Goal: Information Seeking & Learning: Check status

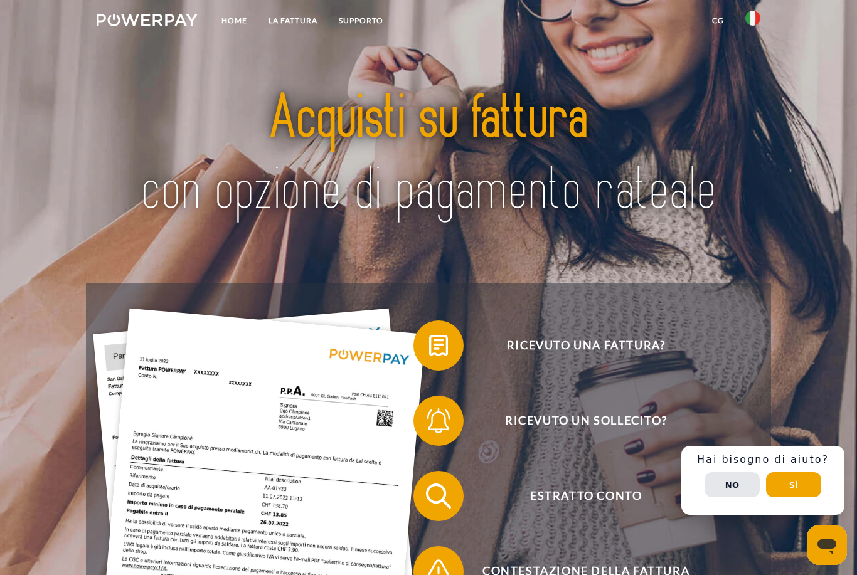
click at [716, 28] on link "CG" at bounding box center [717, 20] width 33 height 23
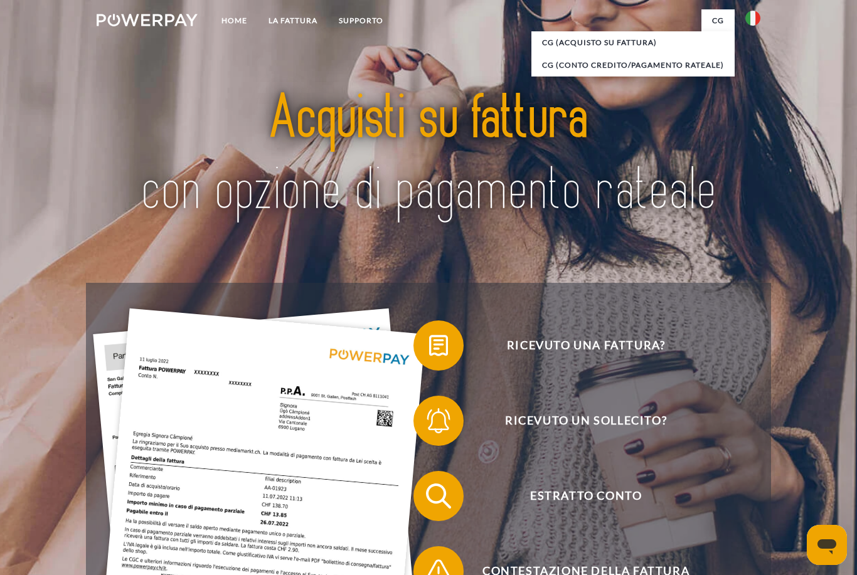
click at [758, 23] on img at bounding box center [752, 18] width 15 height 15
click at [153, 18] on img at bounding box center [147, 20] width 101 height 13
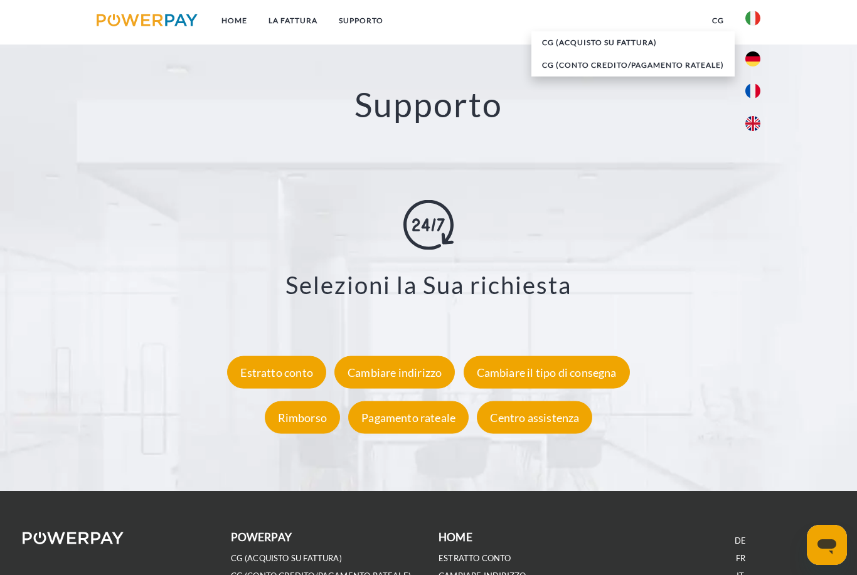
scroll to position [2176, 0]
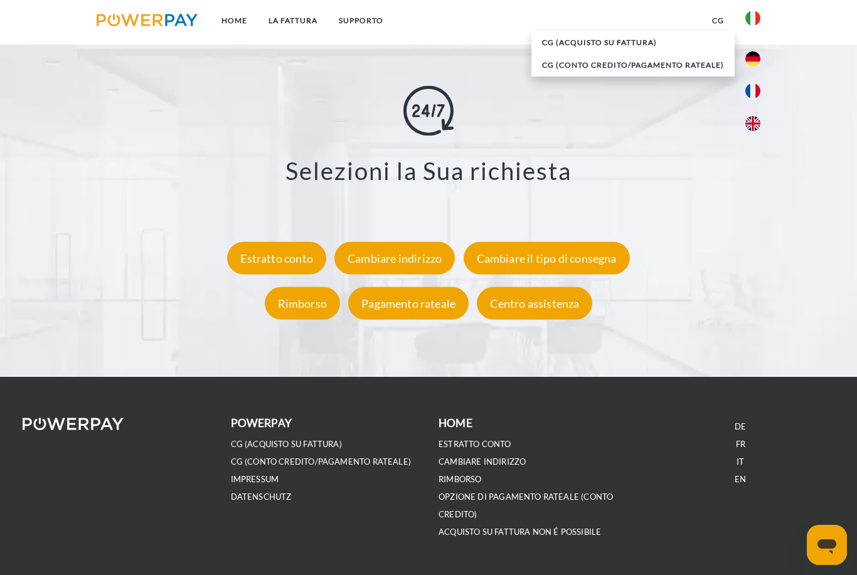
click at [295, 262] on div "Estratto conto" at bounding box center [276, 258] width 99 height 33
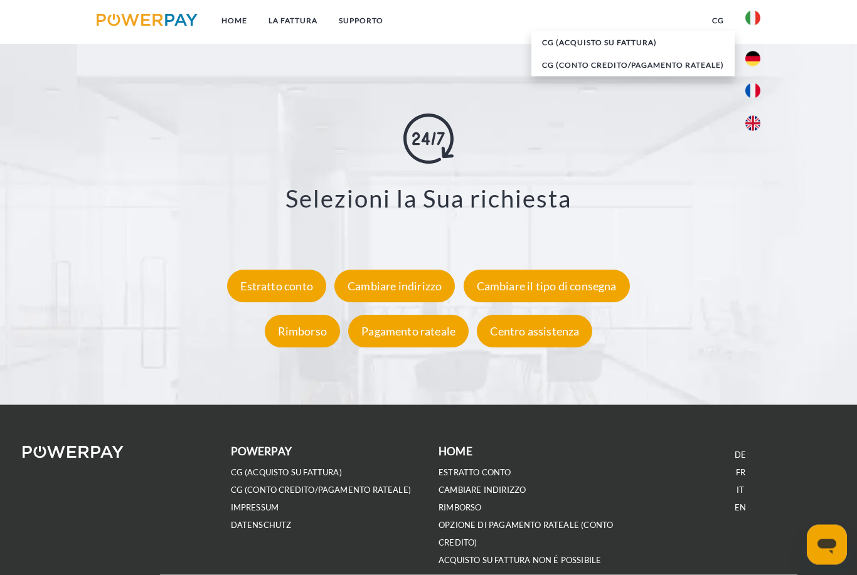
scroll to position [2149, 0]
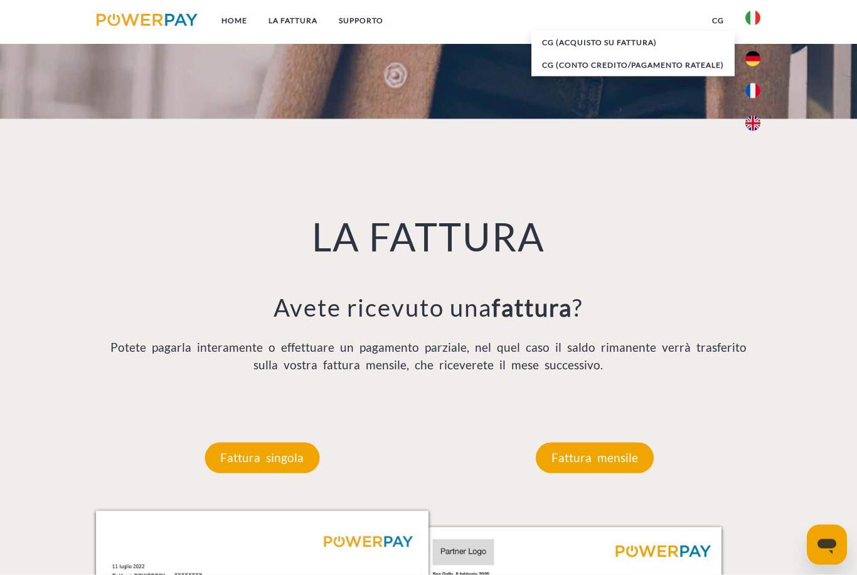
click at [229, 465] on p "Fattura singola" at bounding box center [261, 458] width 115 height 30
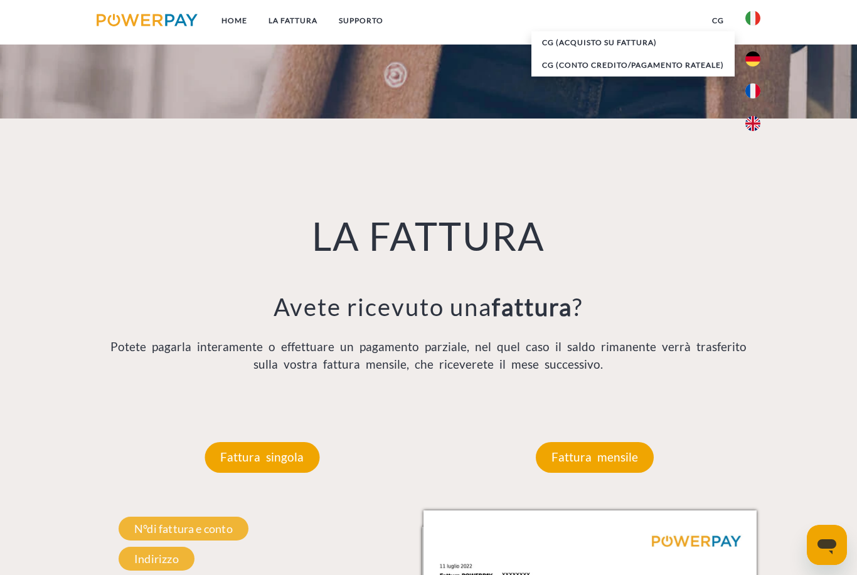
scroll to position [764, 0]
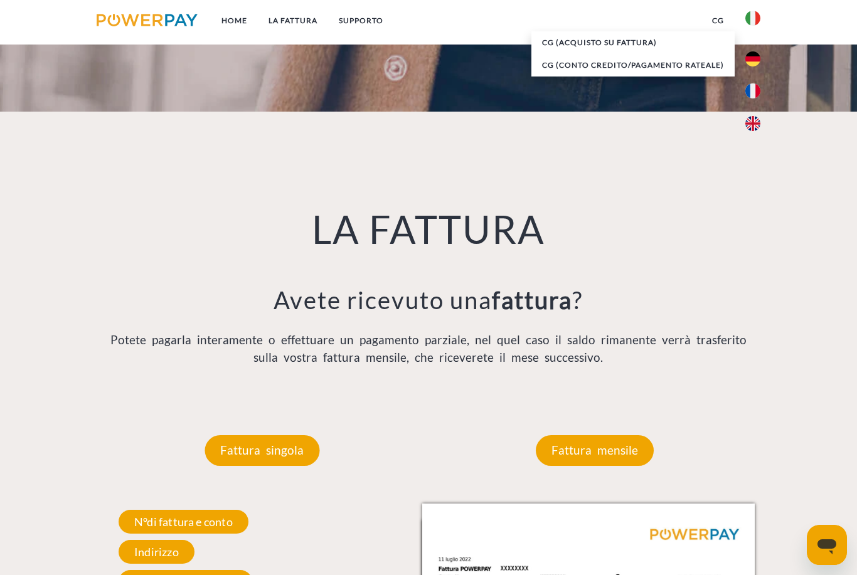
click at [577, 465] on p "Fattura mensile" at bounding box center [595, 450] width 118 height 30
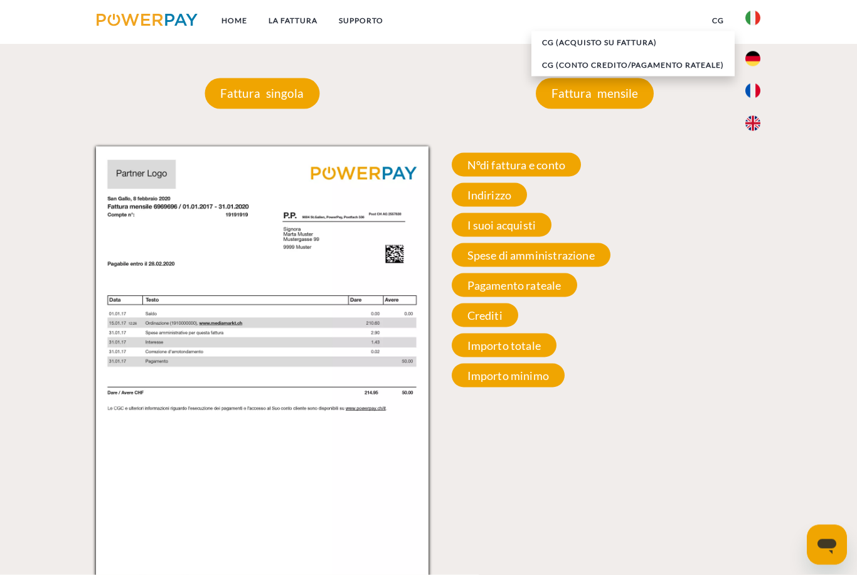
scroll to position [1125, 0]
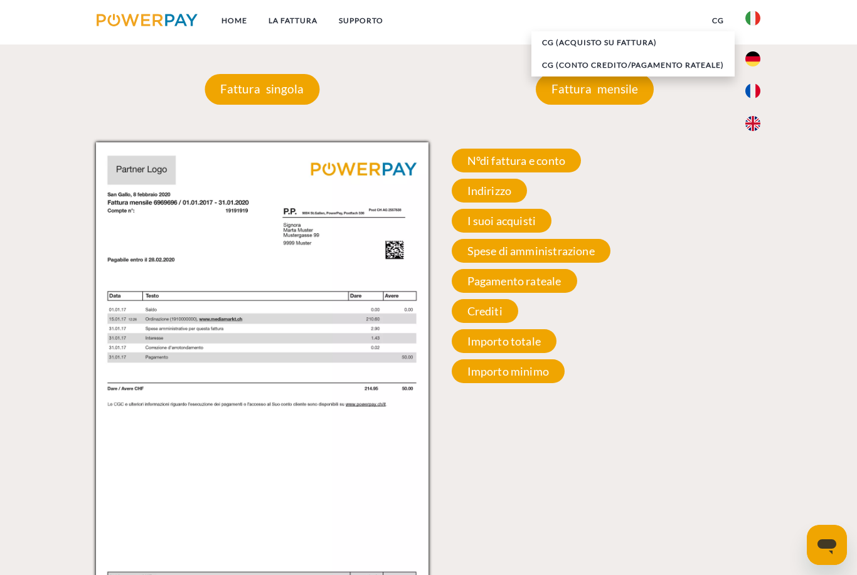
click at [537, 227] on span "I suoi acquisti" at bounding box center [502, 221] width 100 height 24
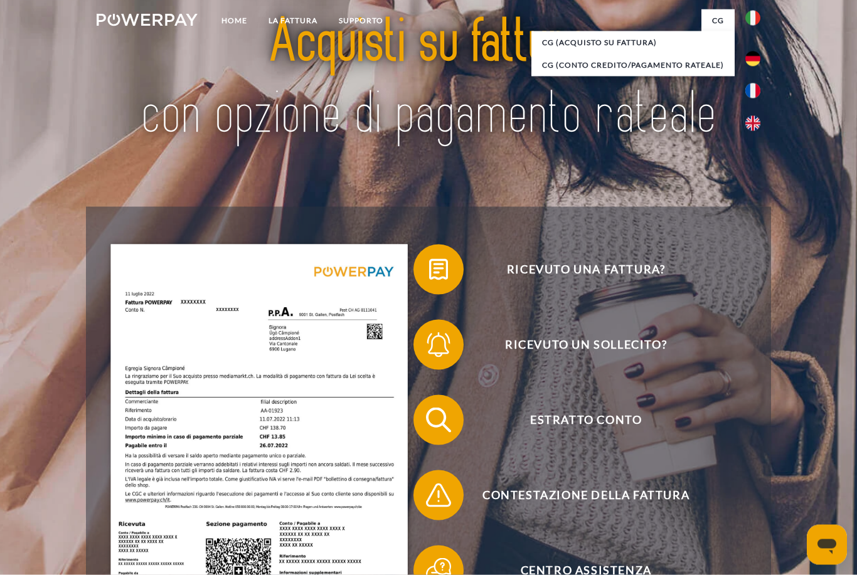
scroll to position [0, 0]
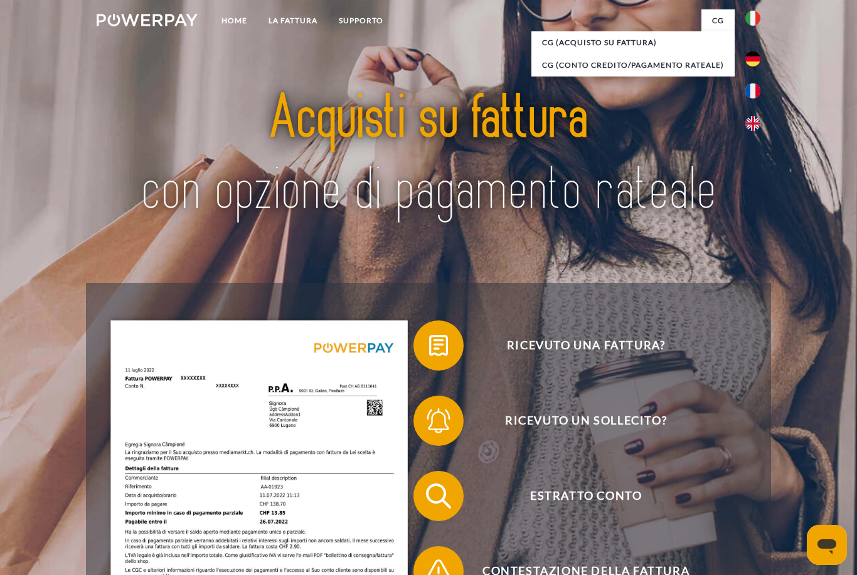
click at [239, 23] on link "Home" at bounding box center [234, 20] width 47 height 23
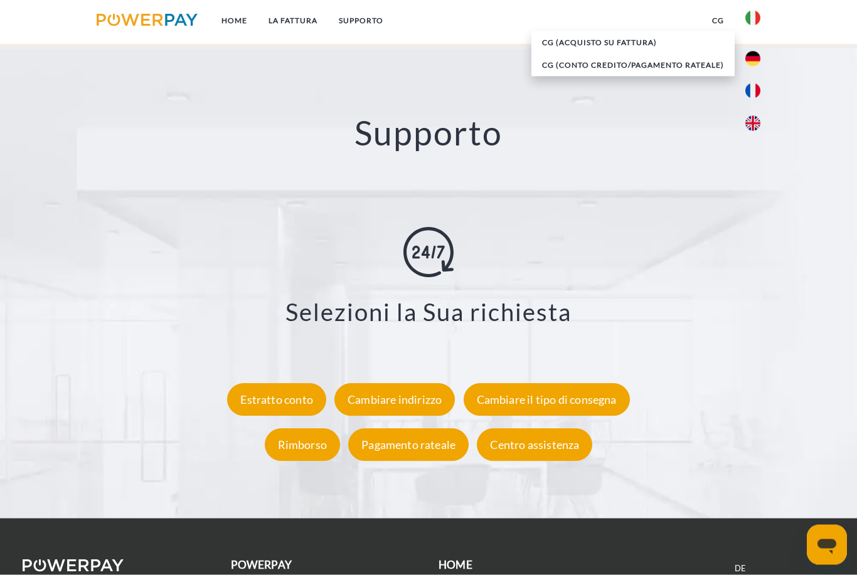
scroll to position [2035, 0]
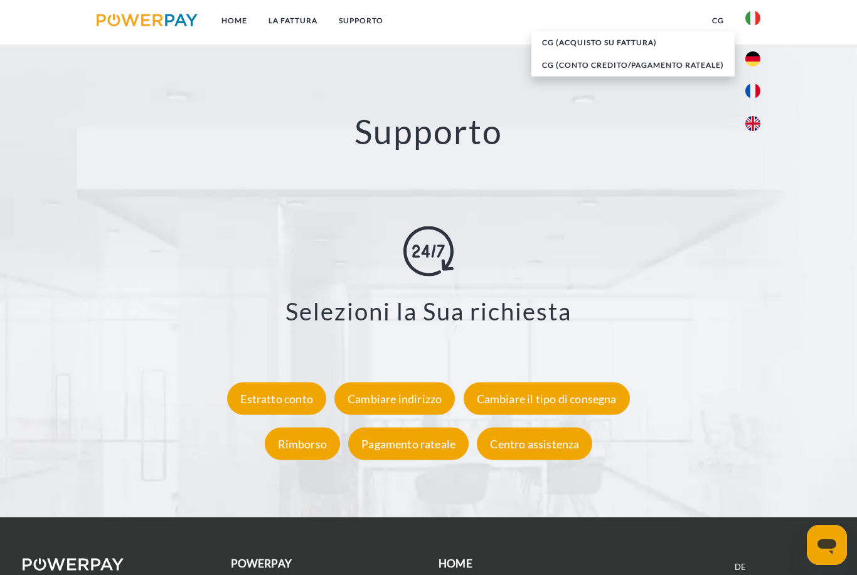
click at [288, 429] on div "Selezioni la Sua richiesta Estratto conto Cambiare indirizzo Cambiare il tipo d…" at bounding box center [427, 346] width 739 height 240
click at [294, 415] on div "Estratto conto" at bounding box center [276, 399] width 99 height 33
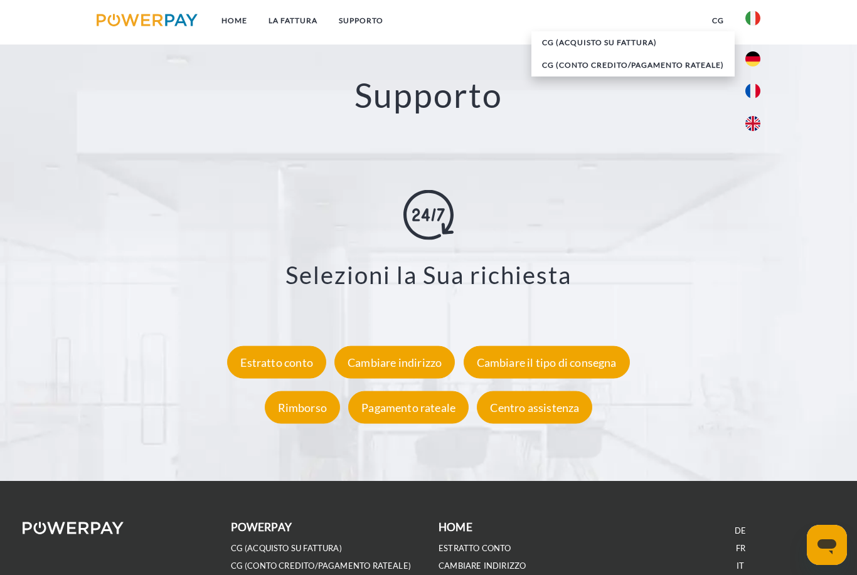
scroll to position [2075, 0]
